Goal: Information Seeking & Learning: Learn about a topic

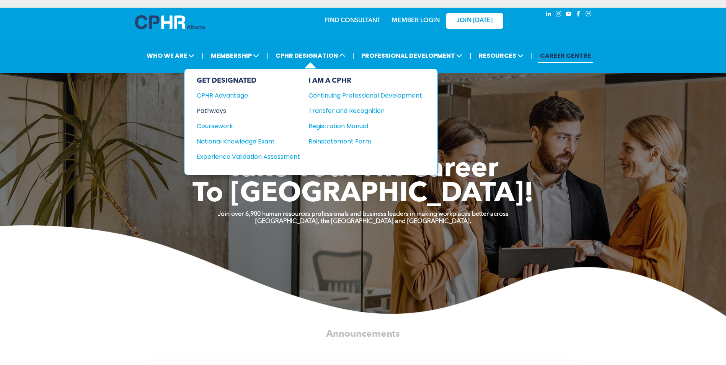
click at [208, 112] on div "Pathways" at bounding box center [243, 111] width 93 height 10
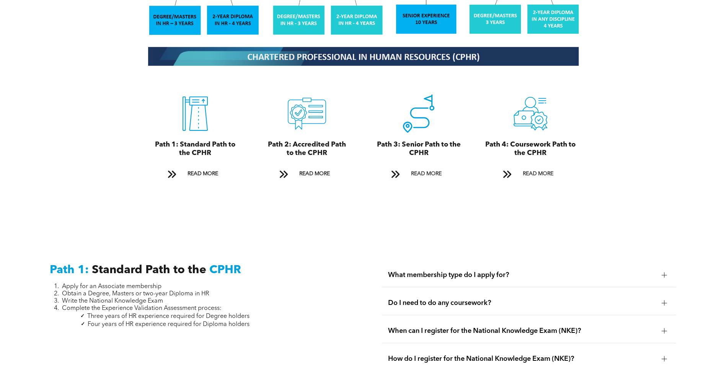
scroll to position [880, 0]
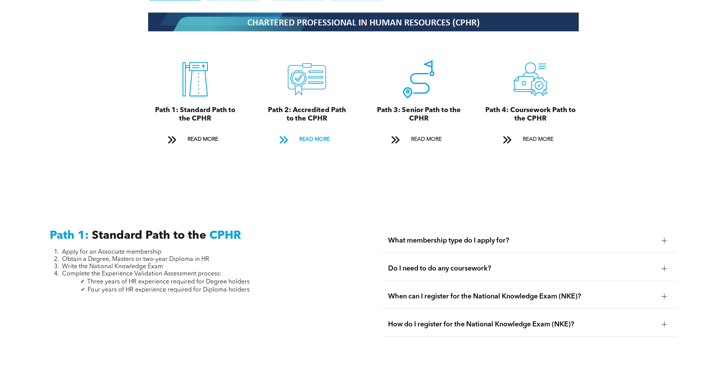
click at [309, 132] on span "READ MORE" at bounding box center [314, 139] width 36 height 14
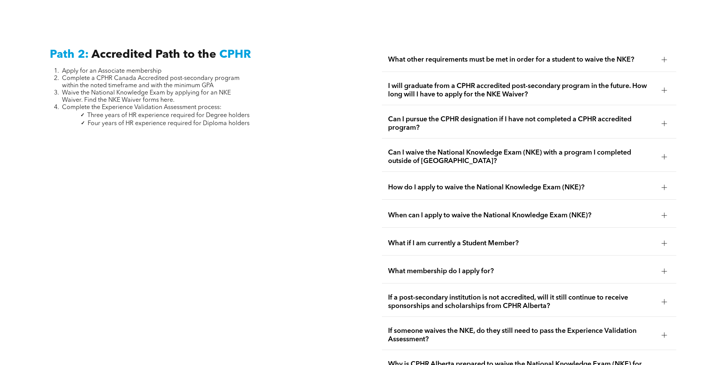
scroll to position [1250, 0]
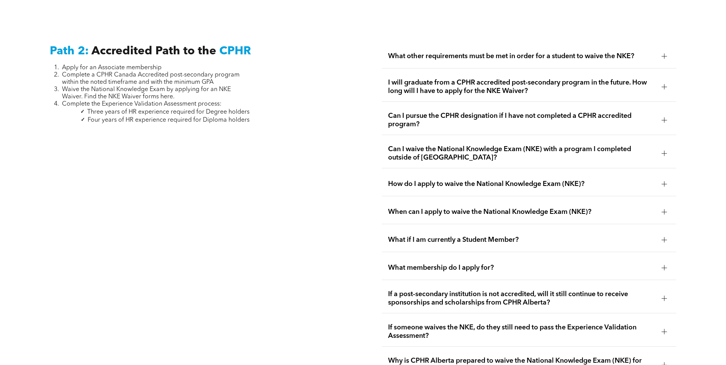
click at [431, 52] on span "What other requirements must be met in order for a student to waive the NKE?" at bounding box center [521, 56] width 267 height 8
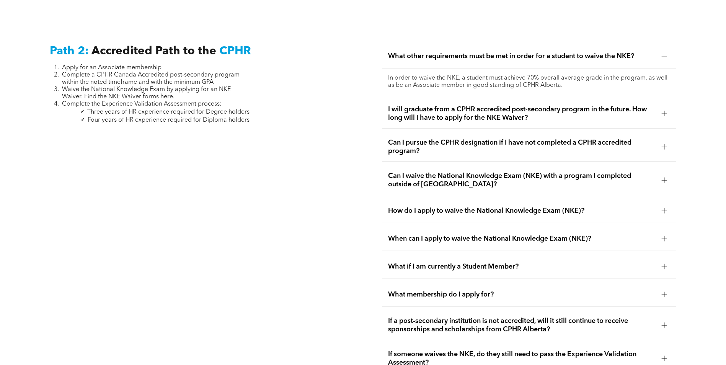
click at [397, 105] on span "I will graduate from a CPHR accredited post-secondary program in the future. Ho…" at bounding box center [521, 113] width 267 height 17
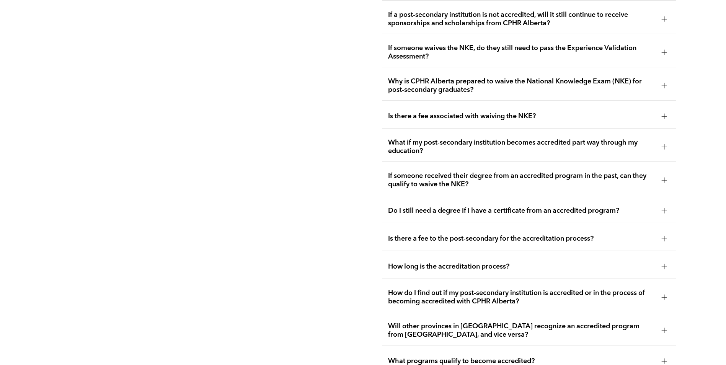
scroll to position [1594, 0]
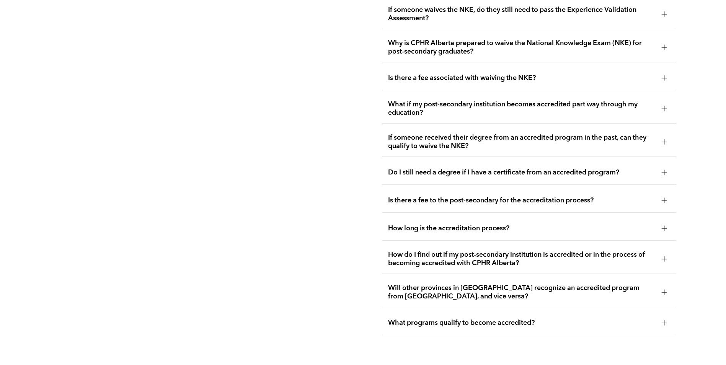
click at [523, 251] on span "How do I find out if my post-secondary institution is accredited or in the proc…" at bounding box center [521, 259] width 267 height 17
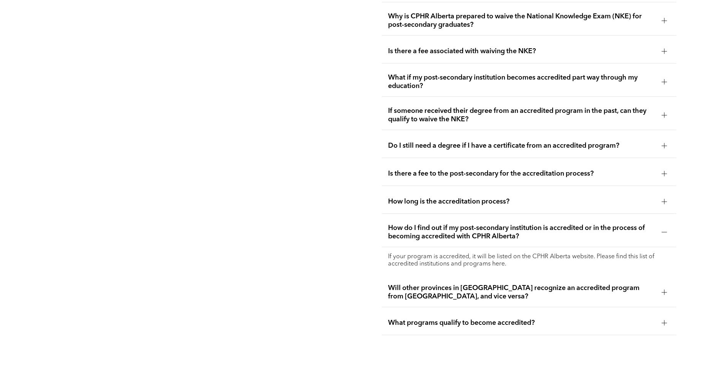
click at [497, 253] on p "If your program is accredited, it will be listed on the CPHR Alberta website. P…" at bounding box center [529, 260] width 282 height 15
click at [453, 253] on p "If your program is accredited, it will be listed on the CPHR Alberta website. P…" at bounding box center [529, 260] width 282 height 15
drag, startPoint x: 453, startPoint y: 242, endPoint x: 497, endPoint y: 245, distance: 44.1
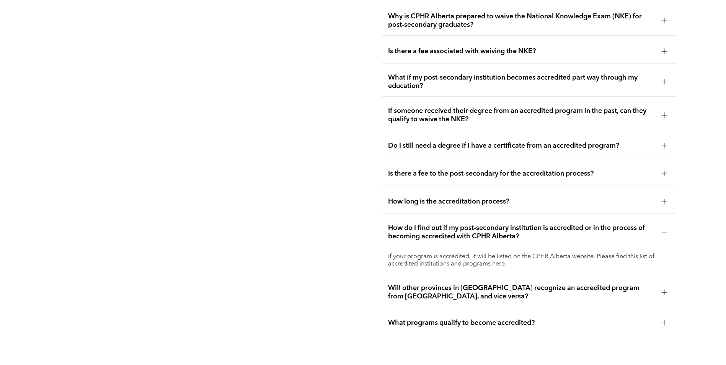
click at [497, 253] on p "If your program is accredited, it will be listed on the CPHR Alberta website. P…" at bounding box center [529, 260] width 282 height 15
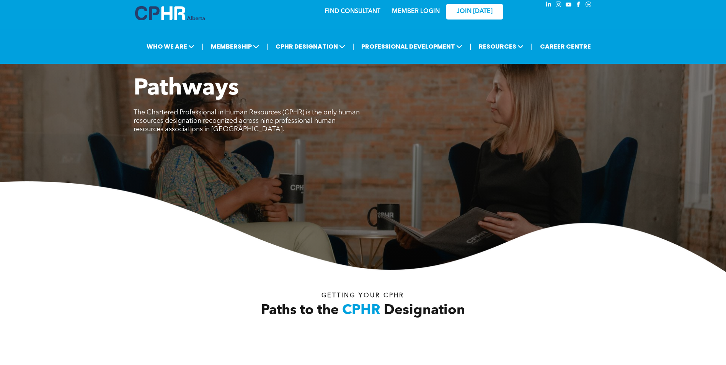
scroll to position [0, 0]
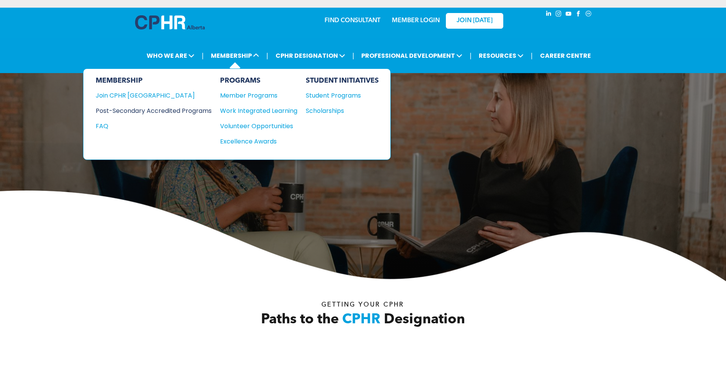
click at [197, 109] on div "Post-Secondary Accredited Programs" at bounding box center [148, 111] width 104 height 10
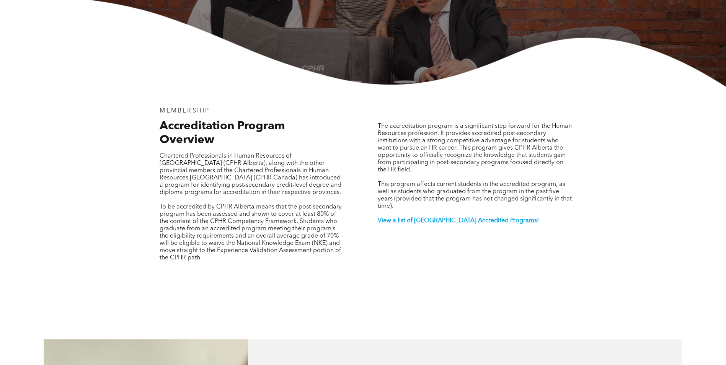
scroll to position [191, 0]
click at [453, 217] on strong "View a list of Alberta Accredited Programs!" at bounding box center [457, 220] width 161 height 6
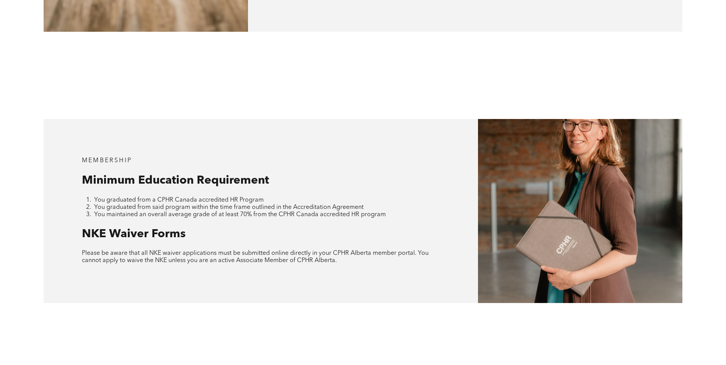
scroll to position [648, 0]
